Goal: Task Accomplishment & Management: Use online tool/utility

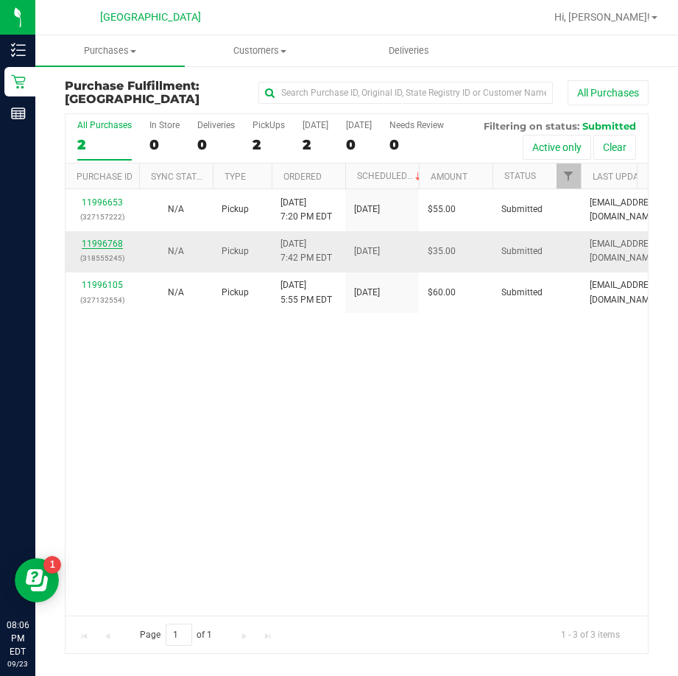
click at [107, 242] on link "11996768" at bounding box center [102, 244] width 41 height 10
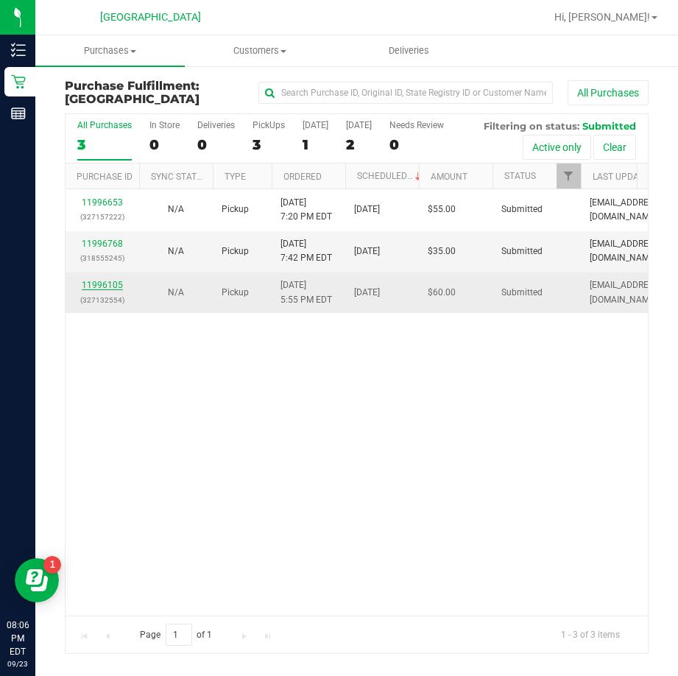
click at [95, 284] on link "11996105" at bounding box center [102, 285] width 41 height 10
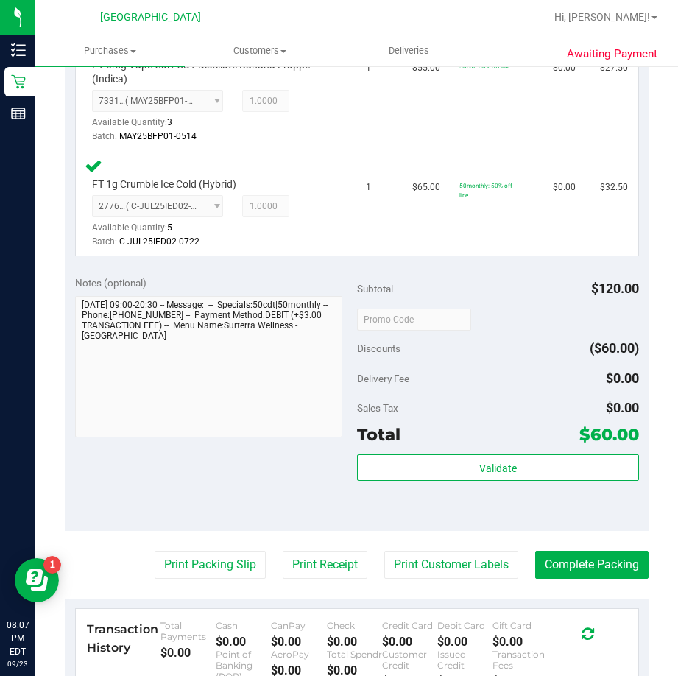
scroll to position [442, 0]
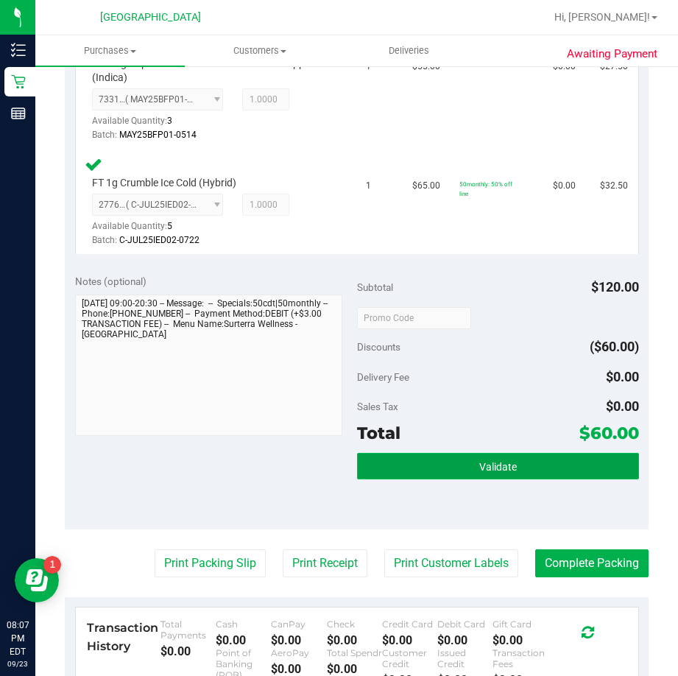
click at [484, 469] on span "Validate" at bounding box center [499, 467] width 38 height 12
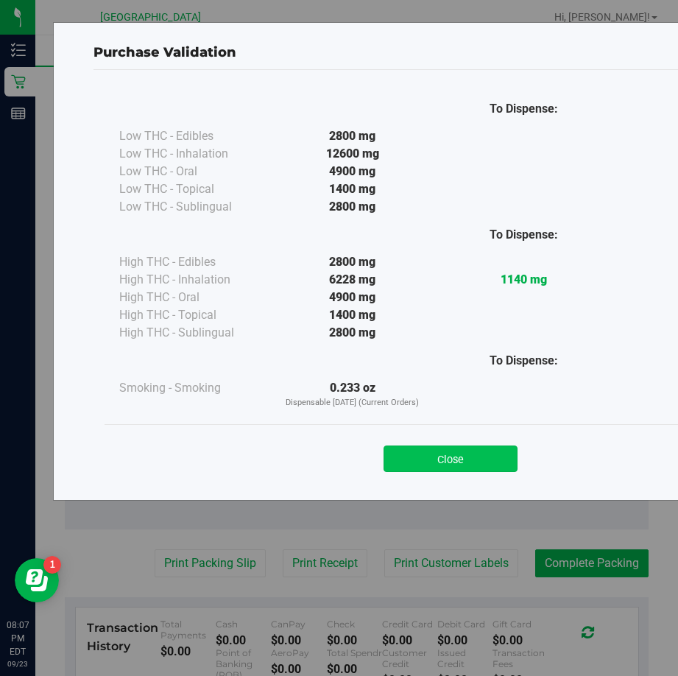
click at [482, 461] on button "Close" at bounding box center [451, 459] width 134 height 27
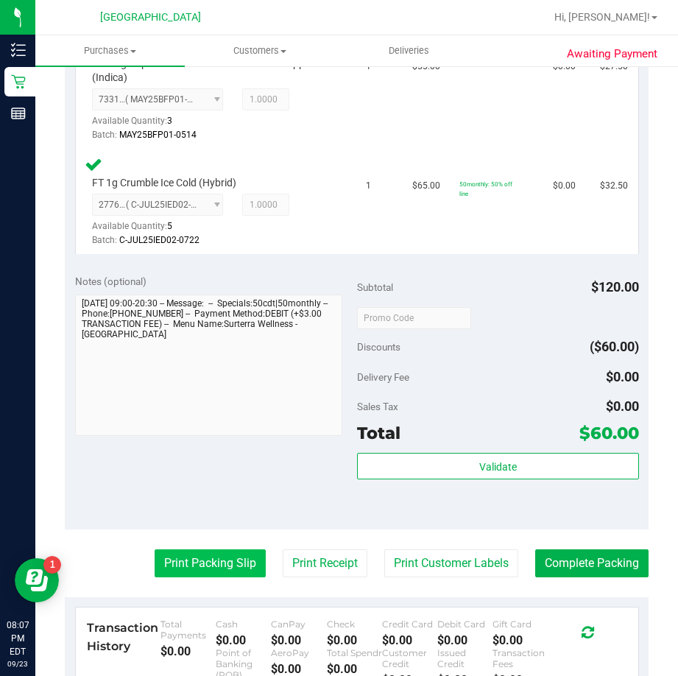
click at [211, 569] on button "Print Packing Slip" at bounding box center [210, 563] width 111 height 28
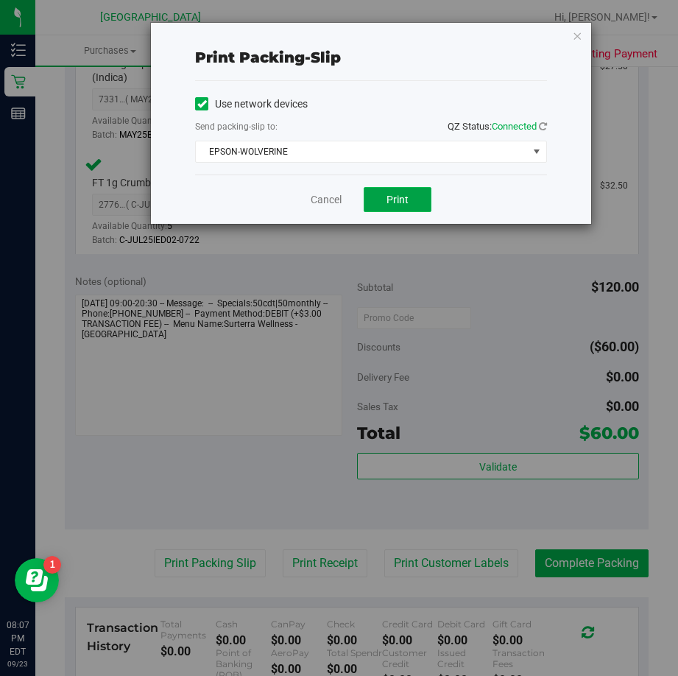
click at [409, 198] on button "Print" at bounding box center [398, 199] width 68 height 25
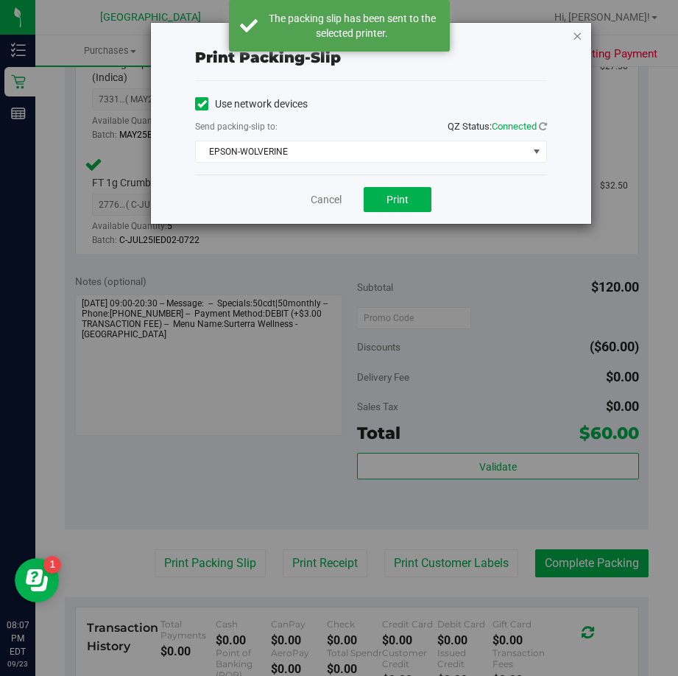
click at [579, 34] on icon "button" at bounding box center [577, 36] width 10 height 18
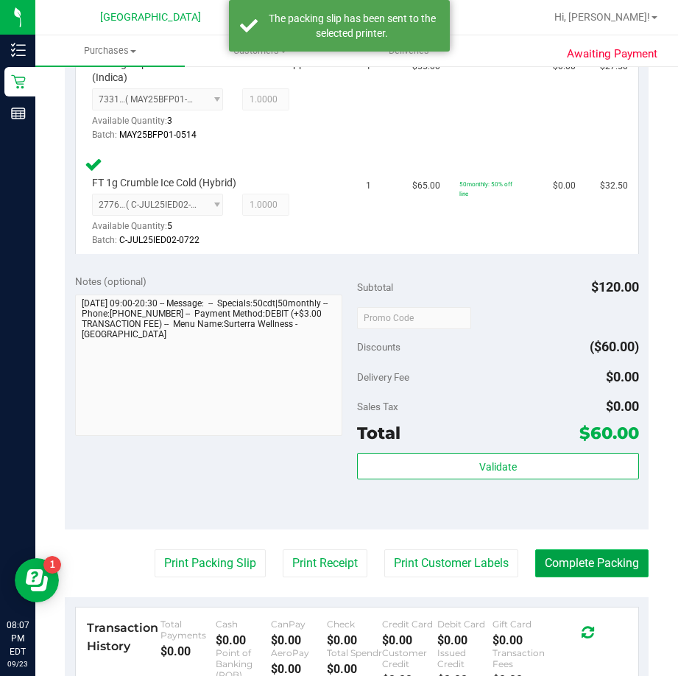
click at [540, 551] on button "Complete Packing" at bounding box center [591, 563] width 113 height 28
